Goal: Transaction & Acquisition: Purchase product/service

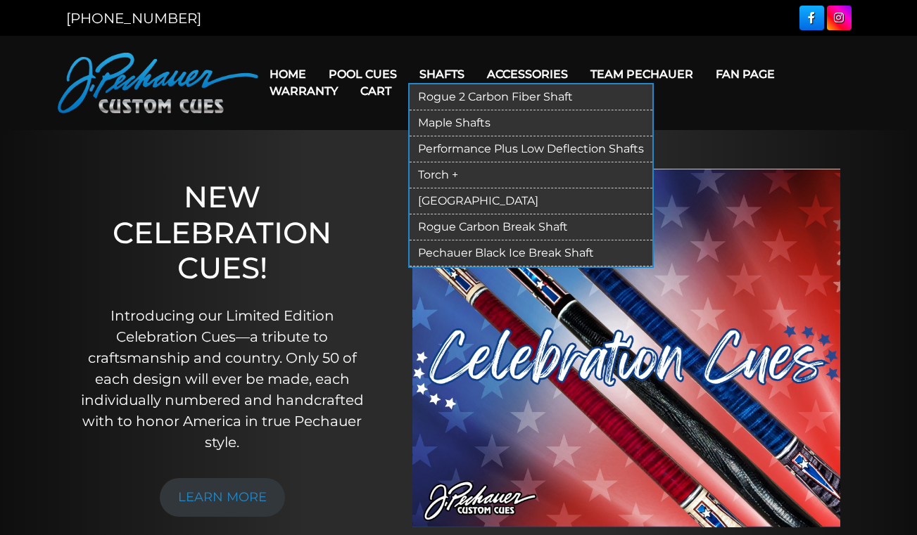
click at [478, 147] on link "Performance Plus Low Deflection Shafts" at bounding box center [530, 149] width 243 height 26
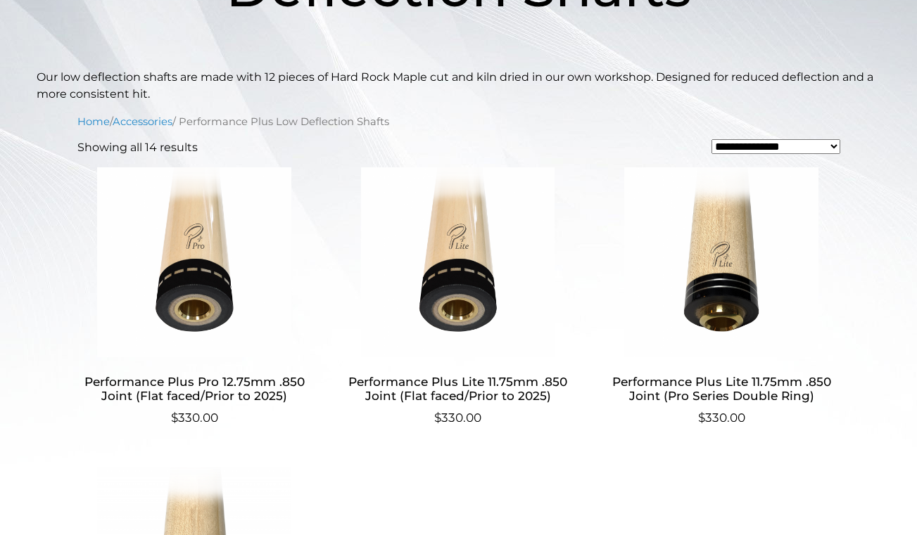
scroll to position [338, 0]
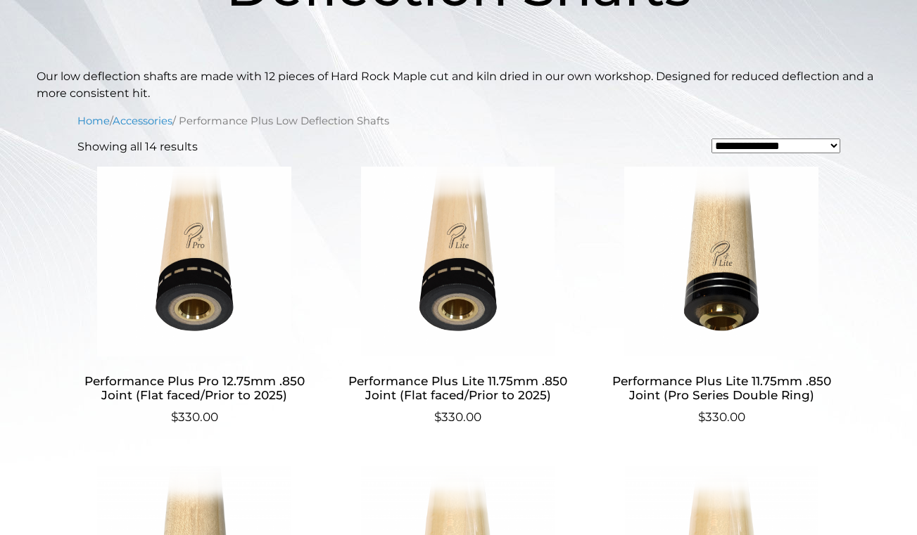
click at [181, 269] on img at bounding box center [194, 262] width 234 height 190
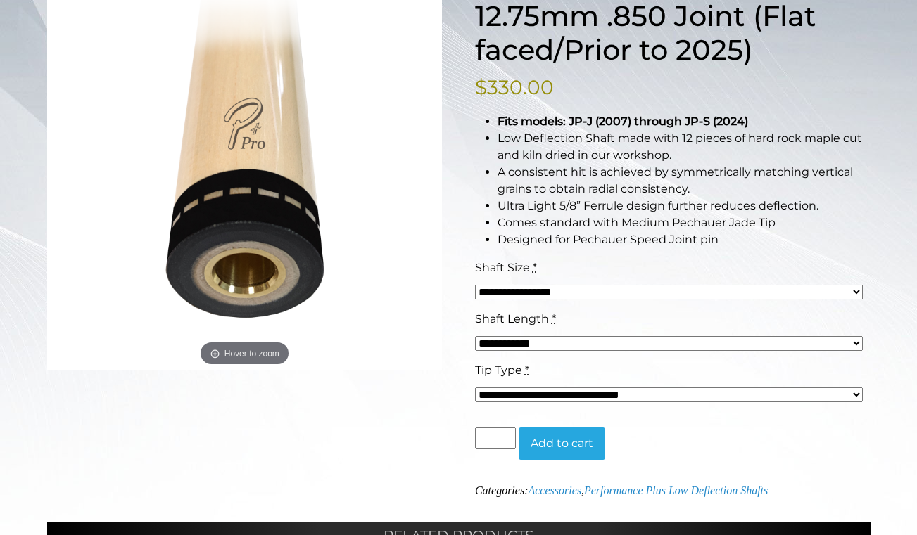
scroll to position [243, 0]
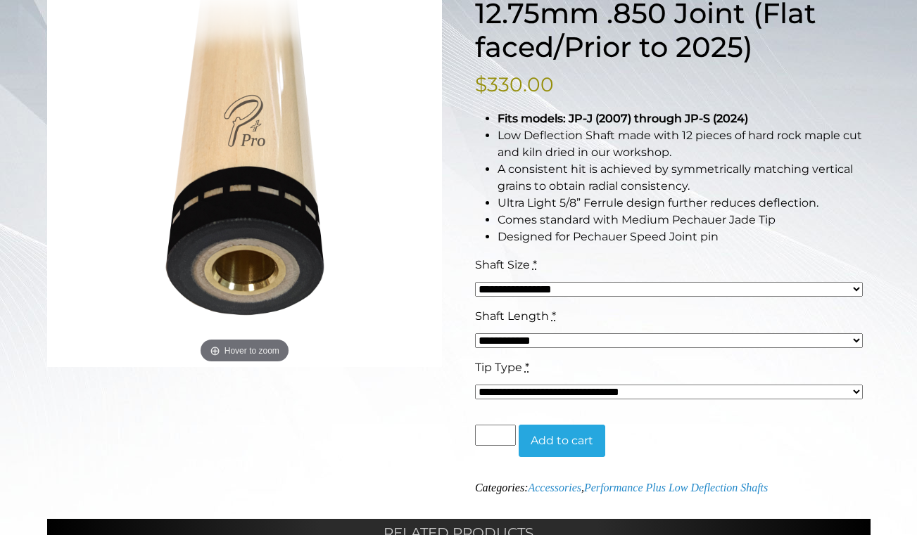
click at [888, 359] on div "**********" at bounding box center [458, 364] width 917 height 854
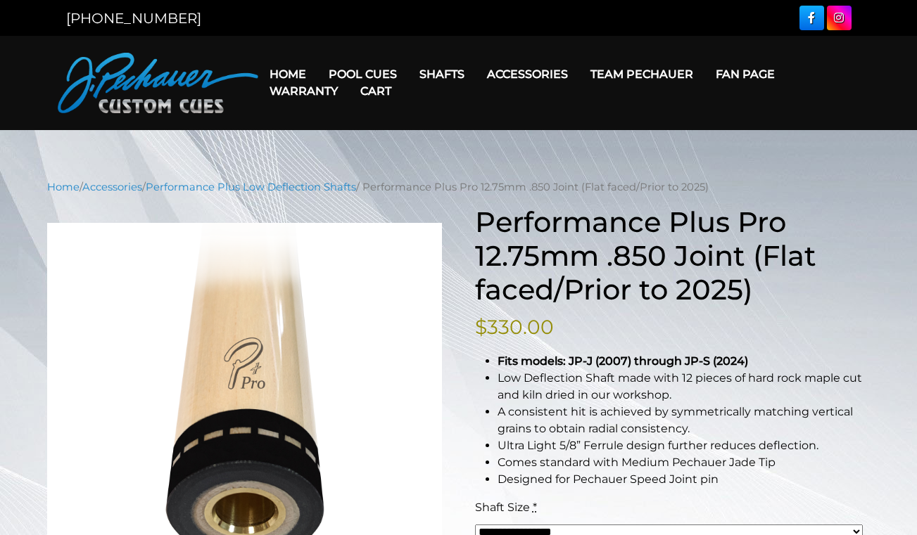
scroll to position [0, 0]
click at [150, 78] on img at bounding box center [158, 83] width 200 height 60
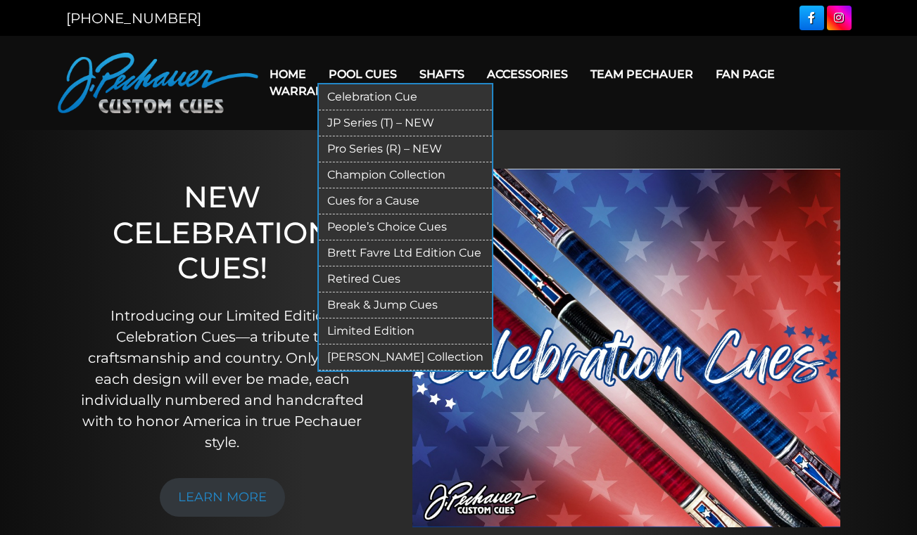
click at [359, 122] on link "JP Series (T) – NEW" at bounding box center [405, 123] width 173 height 26
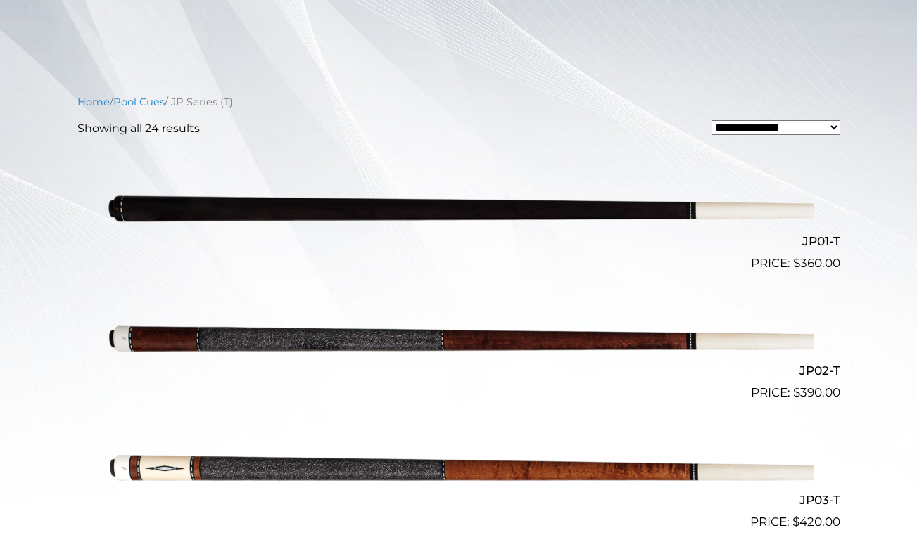
scroll to position [298, 0]
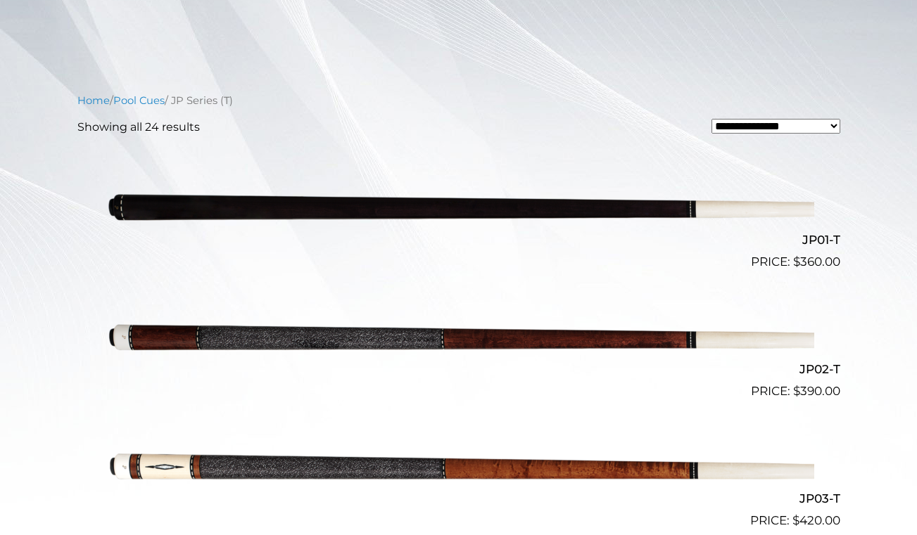
click at [388, 201] on img at bounding box center [458, 206] width 710 height 118
